Goal: Check status

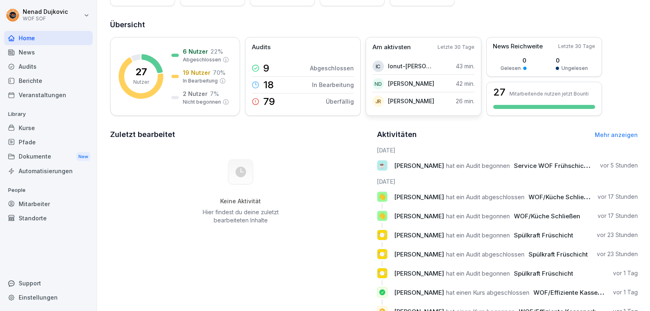
scroll to position [91, 0]
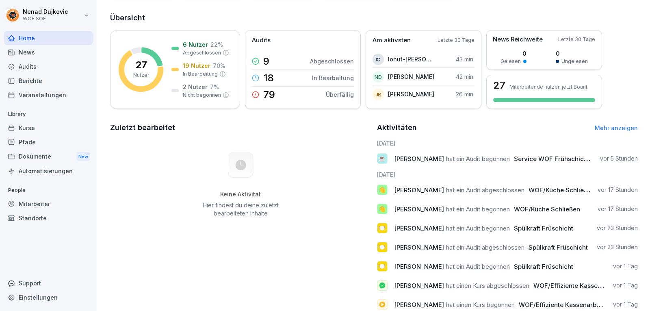
click at [55, 70] on div "Audits" at bounding box center [48, 66] width 89 height 14
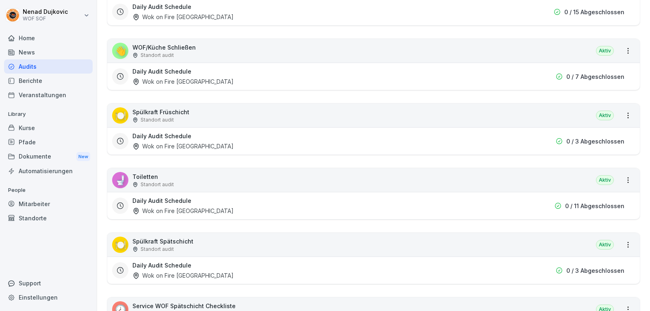
scroll to position [315, 0]
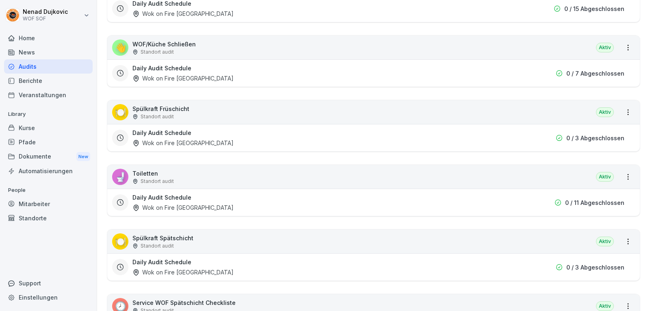
click at [218, 120] on div "🍽️ Spülkraft Früschicht Standort audit [GEOGRAPHIC_DATA]" at bounding box center [373, 112] width 533 height 24
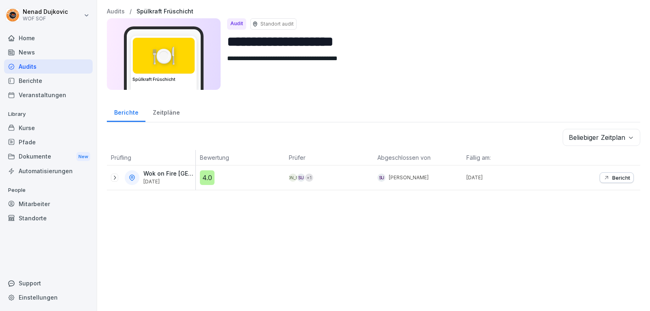
click at [605, 176] on icon "button" at bounding box center [606, 177] width 3 height 3
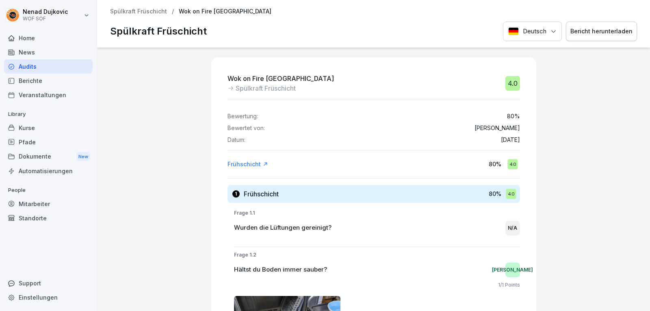
click at [63, 199] on div "Mitarbeiter" at bounding box center [48, 204] width 89 height 14
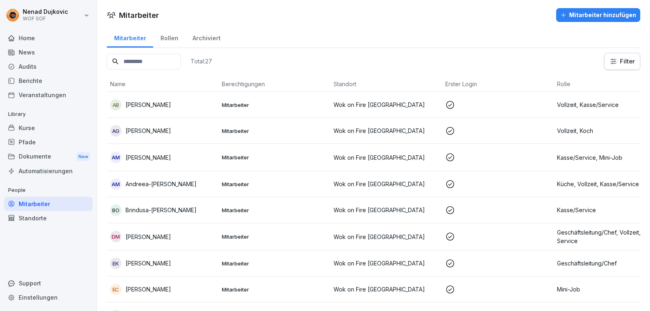
click at [170, 59] on input at bounding box center [144, 62] width 74 height 16
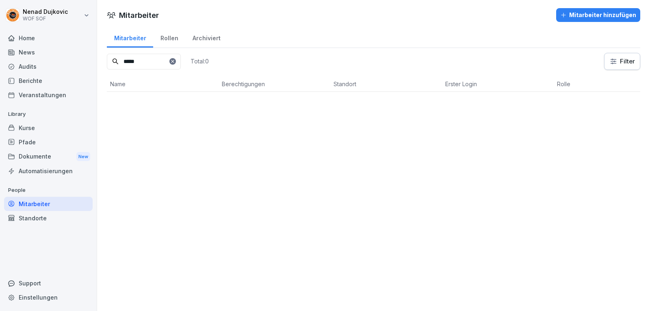
type input "*****"
click at [204, 94] on td "SU [PERSON_NAME]" at bounding box center [163, 105] width 112 height 26
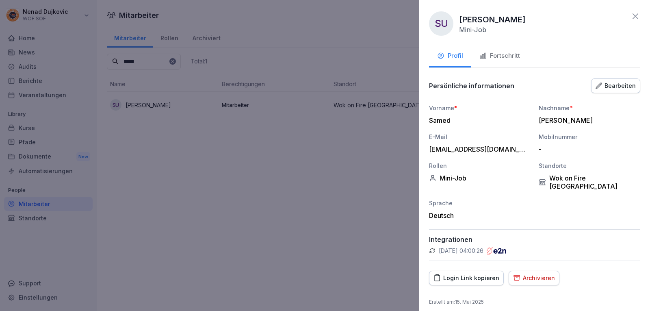
click at [501, 63] on button "Fortschritt" at bounding box center [499, 56] width 57 height 22
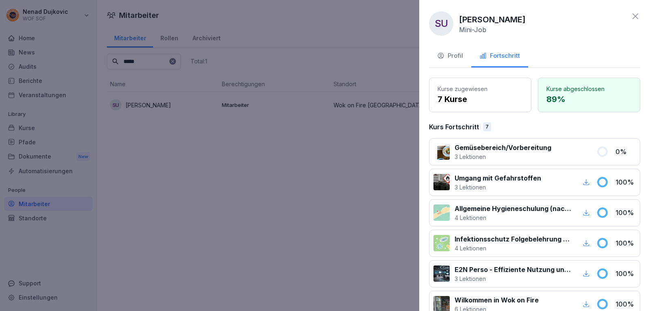
click at [576, 151] on div at bounding box center [573, 152] width 35 height 18
click at [216, 114] on div at bounding box center [325, 155] width 650 height 311
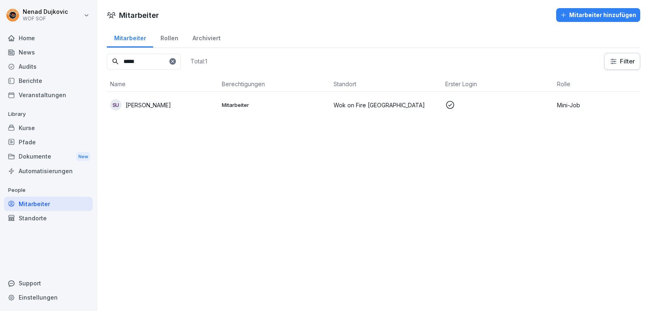
click at [50, 63] on div "Audits" at bounding box center [48, 66] width 89 height 14
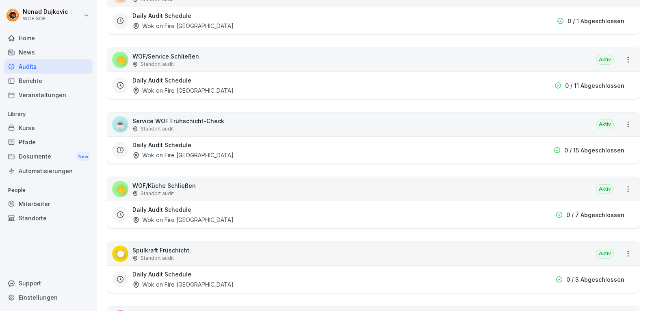
scroll to position [198, 0]
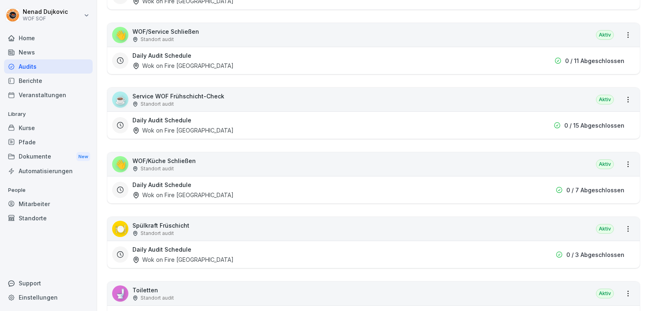
click at [316, 229] on div "🍽️ Spülkraft Früschicht Standort audit [GEOGRAPHIC_DATA]" at bounding box center [373, 229] width 533 height 24
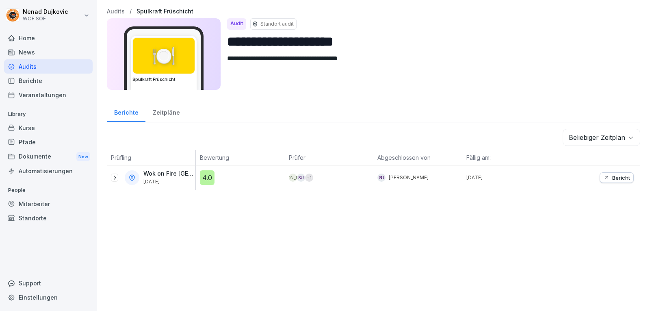
click at [603, 180] on icon "button" at bounding box center [606, 177] width 6 height 6
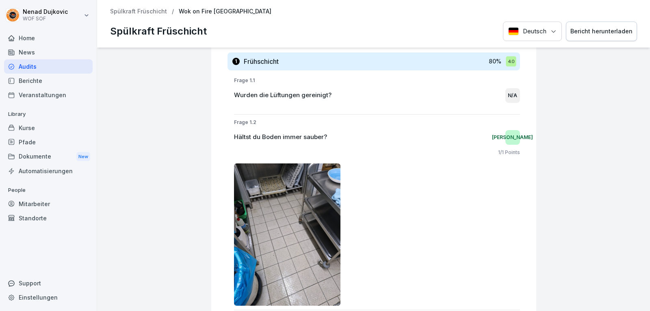
scroll to position [133, 0]
drag, startPoint x: 324, startPoint y: 91, endPoint x: 226, endPoint y: 97, distance: 97.7
click at [282, 100] on div "Wurden die Lüftungen gereinigt? N/A" at bounding box center [377, 95] width 286 height 15
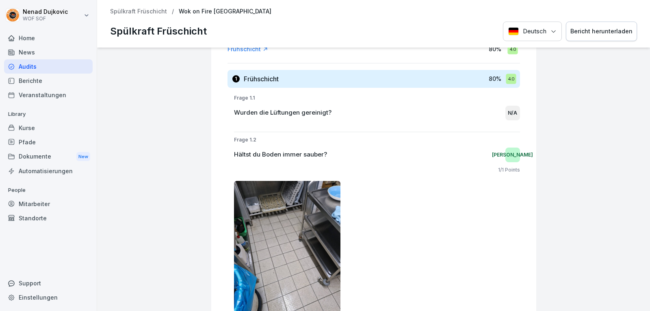
scroll to position [0, 0]
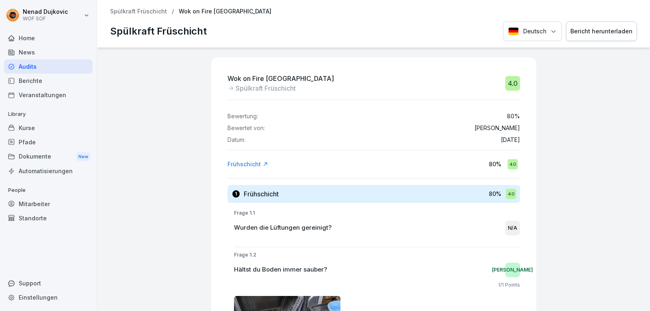
click at [57, 63] on div "Audits" at bounding box center [48, 66] width 89 height 14
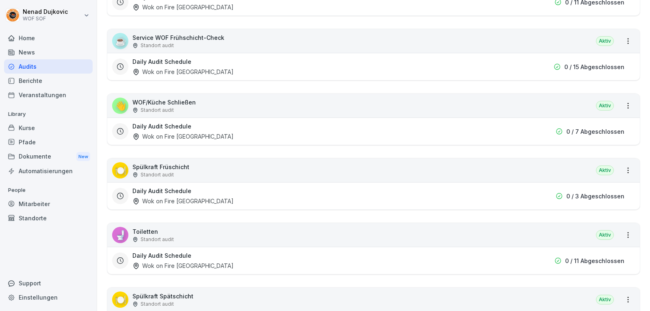
scroll to position [270, 0]
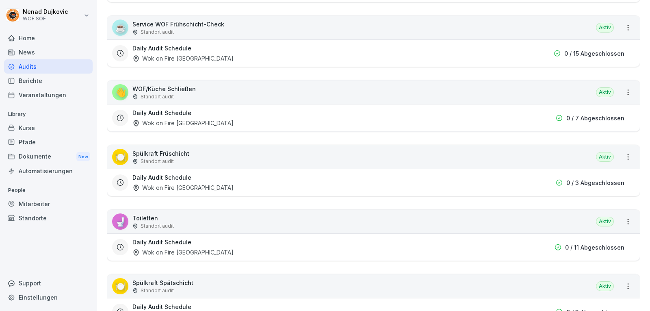
click at [391, 147] on div "🍽️ Spülkraft Früschicht Standort audit [GEOGRAPHIC_DATA]" at bounding box center [373, 157] width 533 height 24
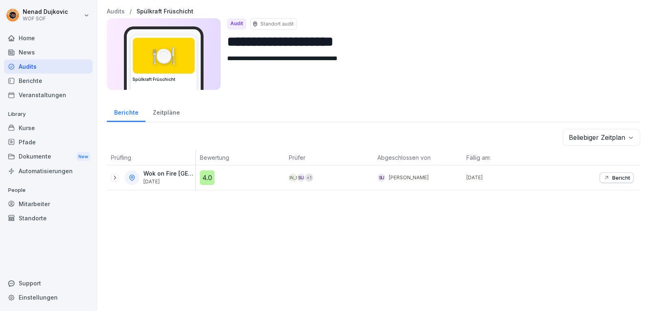
click at [111, 174] on icon at bounding box center [114, 177] width 6 height 6
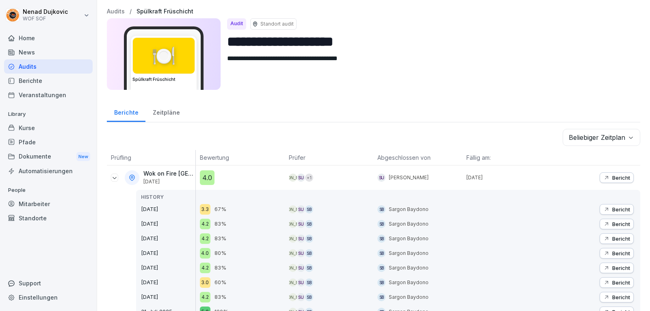
click at [615, 210] on p "Bericht" at bounding box center [621, 209] width 18 height 6
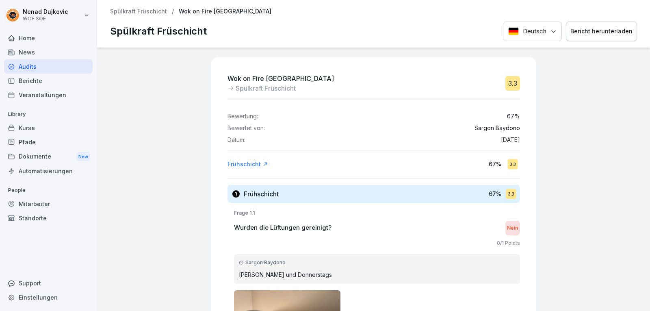
click at [40, 40] on div "Home" at bounding box center [48, 38] width 89 height 14
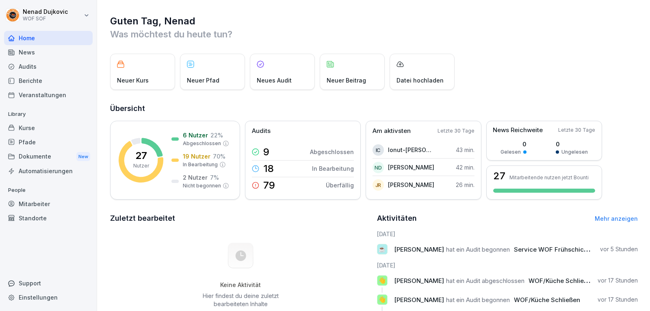
click at [45, 200] on div "Mitarbeiter" at bounding box center [48, 204] width 89 height 14
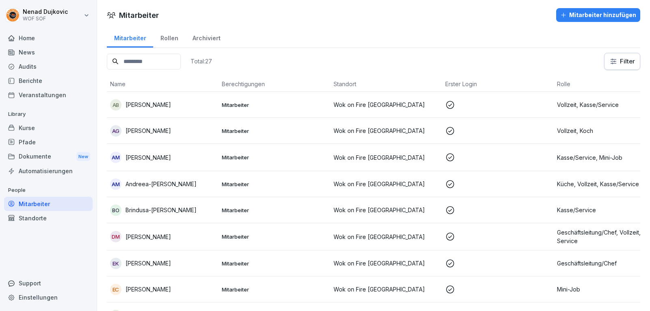
click at [146, 62] on input at bounding box center [144, 62] width 74 height 16
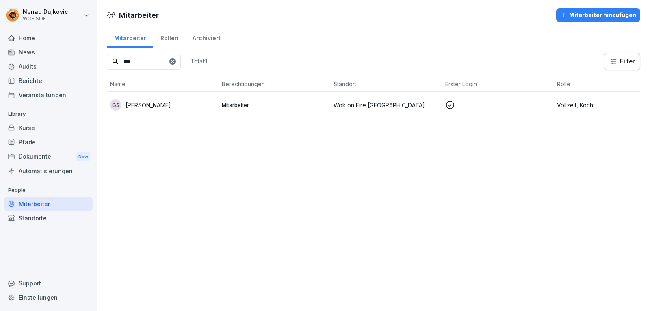
type input "***"
click at [212, 101] on div "GS [PERSON_NAME]" at bounding box center [162, 104] width 105 height 11
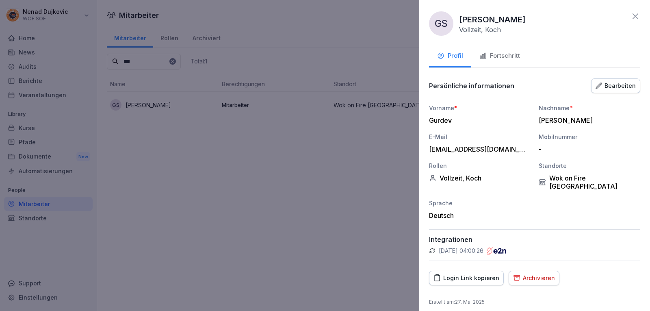
click at [516, 56] on div "Fortschritt" at bounding box center [499, 55] width 41 height 9
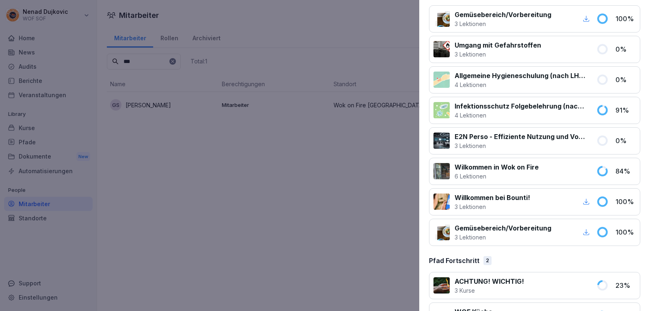
scroll to position [163, 0]
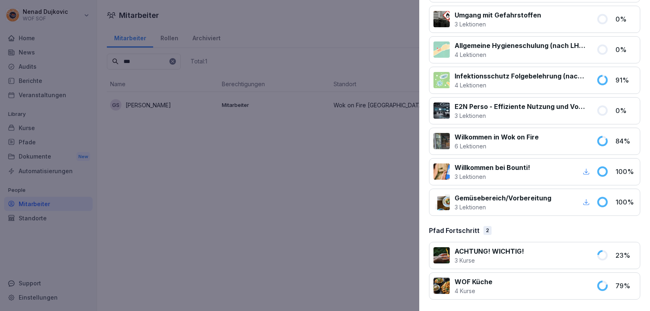
click at [272, 108] on div at bounding box center [325, 155] width 650 height 311
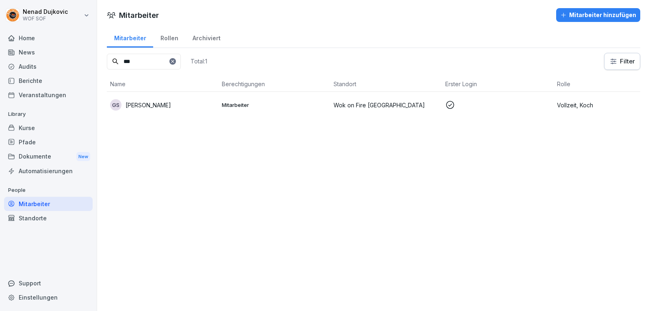
click at [175, 63] on icon at bounding box center [172, 61] width 5 height 5
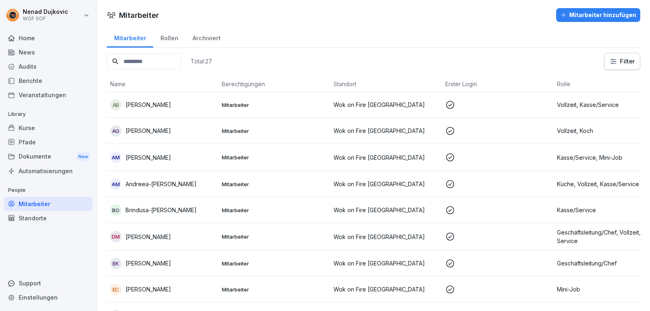
click at [181, 63] on input at bounding box center [144, 62] width 74 height 16
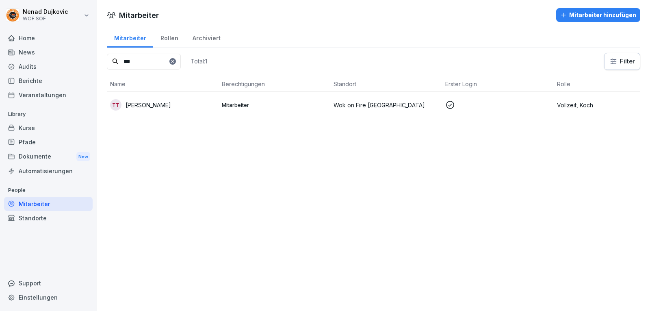
type input "***"
click at [260, 105] on p "Mitarbeiter" at bounding box center [274, 104] width 105 height 7
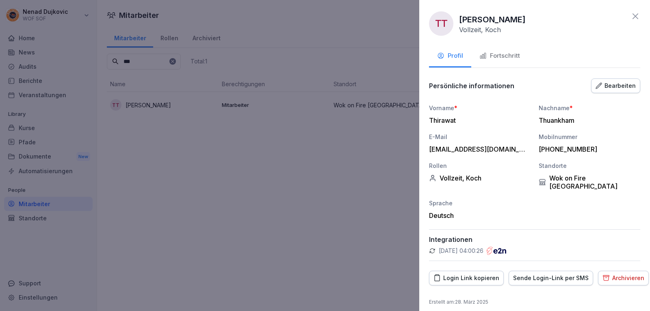
click at [518, 56] on div "Fortschritt" at bounding box center [499, 55] width 41 height 9
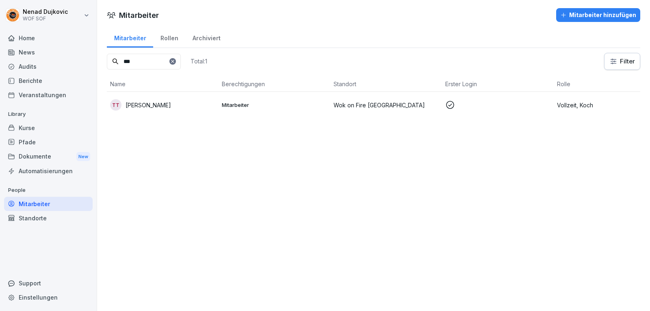
click at [52, 202] on div "Mitarbeiter" at bounding box center [48, 204] width 89 height 14
click at [47, 206] on div "Mitarbeiter" at bounding box center [48, 204] width 89 height 14
click at [175, 59] on icon at bounding box center [172, 61] width 5 height 5
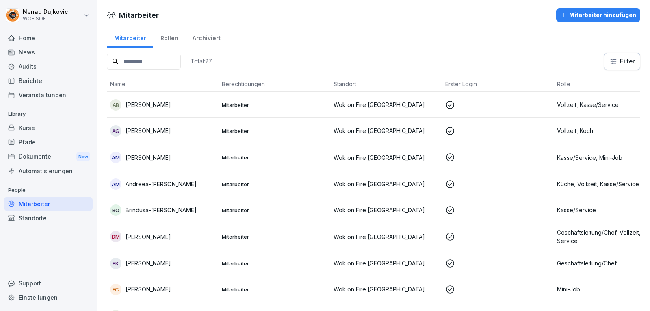
click at [38, 69] on div "Audits" at bounding box center [48, 66] width 89 height 14
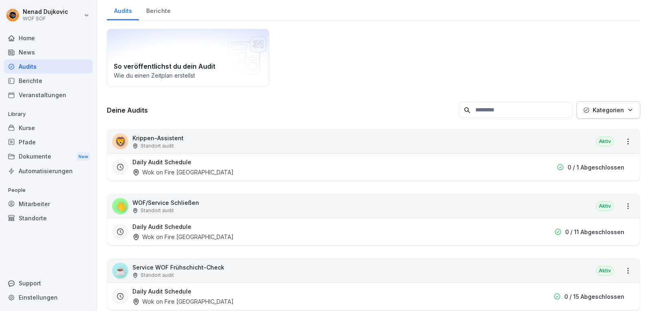
scroll to position [30, 0]
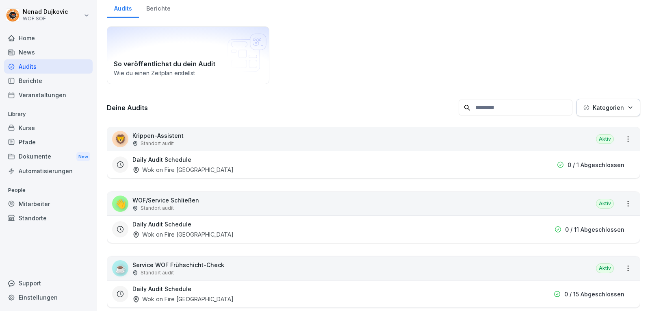
click at [291, 201] on div "👋 WOF/Service Schließen Standort audit Aktiv" at bounding box center [373, 204] width 533 height 24
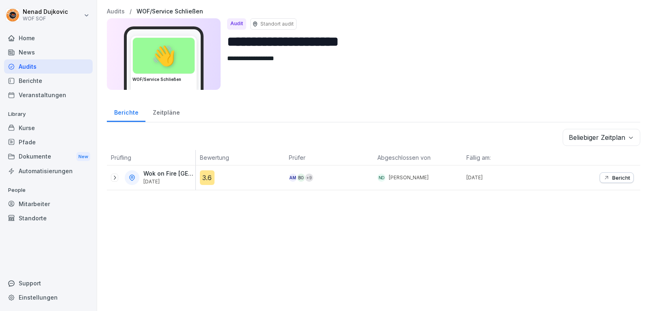
click at [30, 68] on div "Audits" at bounding box center [48, 66] width 89 height 14
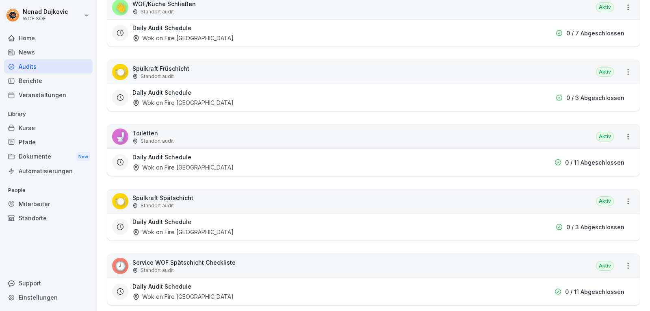
scroll to position [355, 0]
click at [232, 266] on div "Standort audit" at bounding box center [183, 269] width 103 height 7
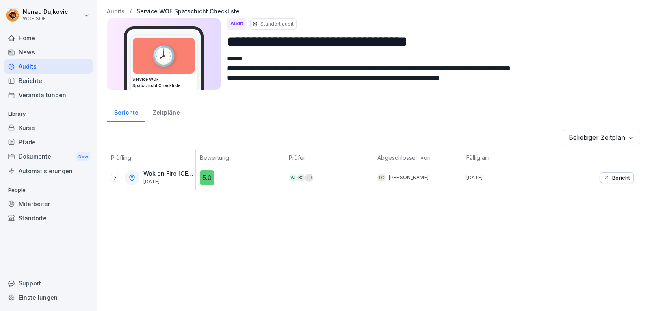
click at [109, 177] on div "Wok on Fire [GEOGRAPHIC_DATA] [DATE]" at bounding box center [151, 177] width 89 height 24
click at [112, 176] on icon at bounding box center [114, 177] width 6 height 6
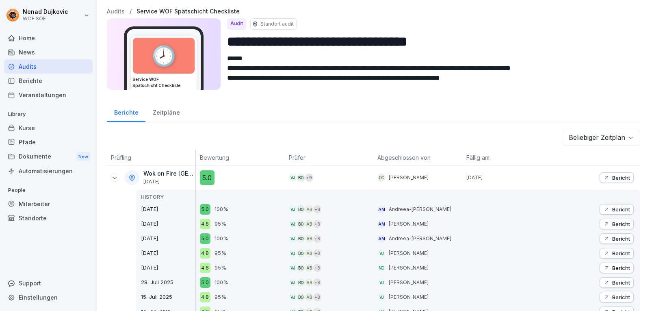
click at [58, 64] on div "Audits" at bounding box center [48, 66] width 89 height 14
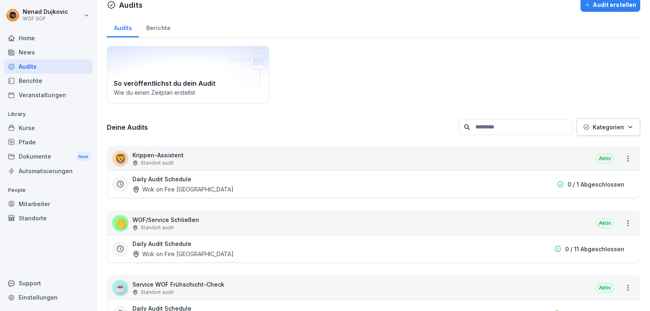
scroll to position [13, 0]
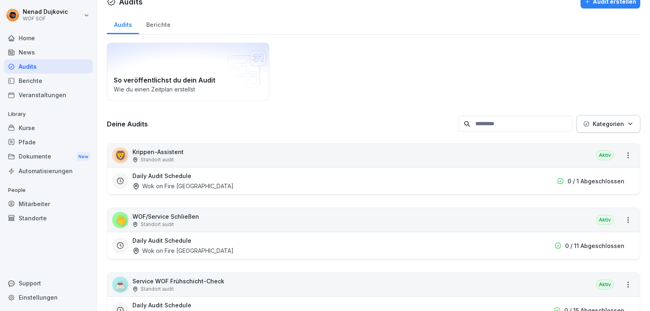
click at [273, 286] on div "☕ Service WOF Frühschicht-Check Standort audit Aktiv" at bounding box center [373, 285] width 533 height 24
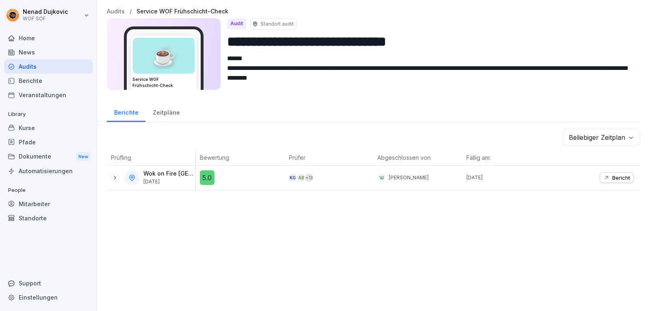
click at [117, 181] on div at bounding box center [114, 177] width 7 height 8
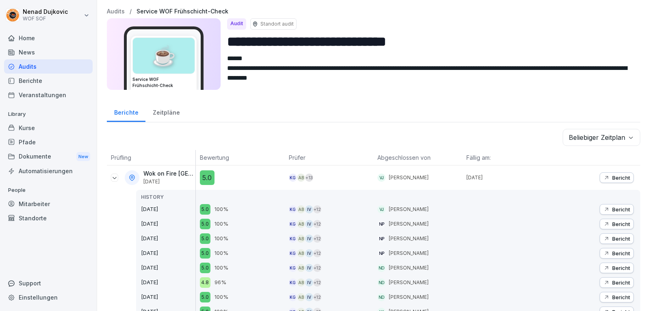
click at [612, 178] on p "Bericht" at bounding box center [621, 177] width 18 height 6
